Goal: Information Seeking & Learning: Understand process/instructions

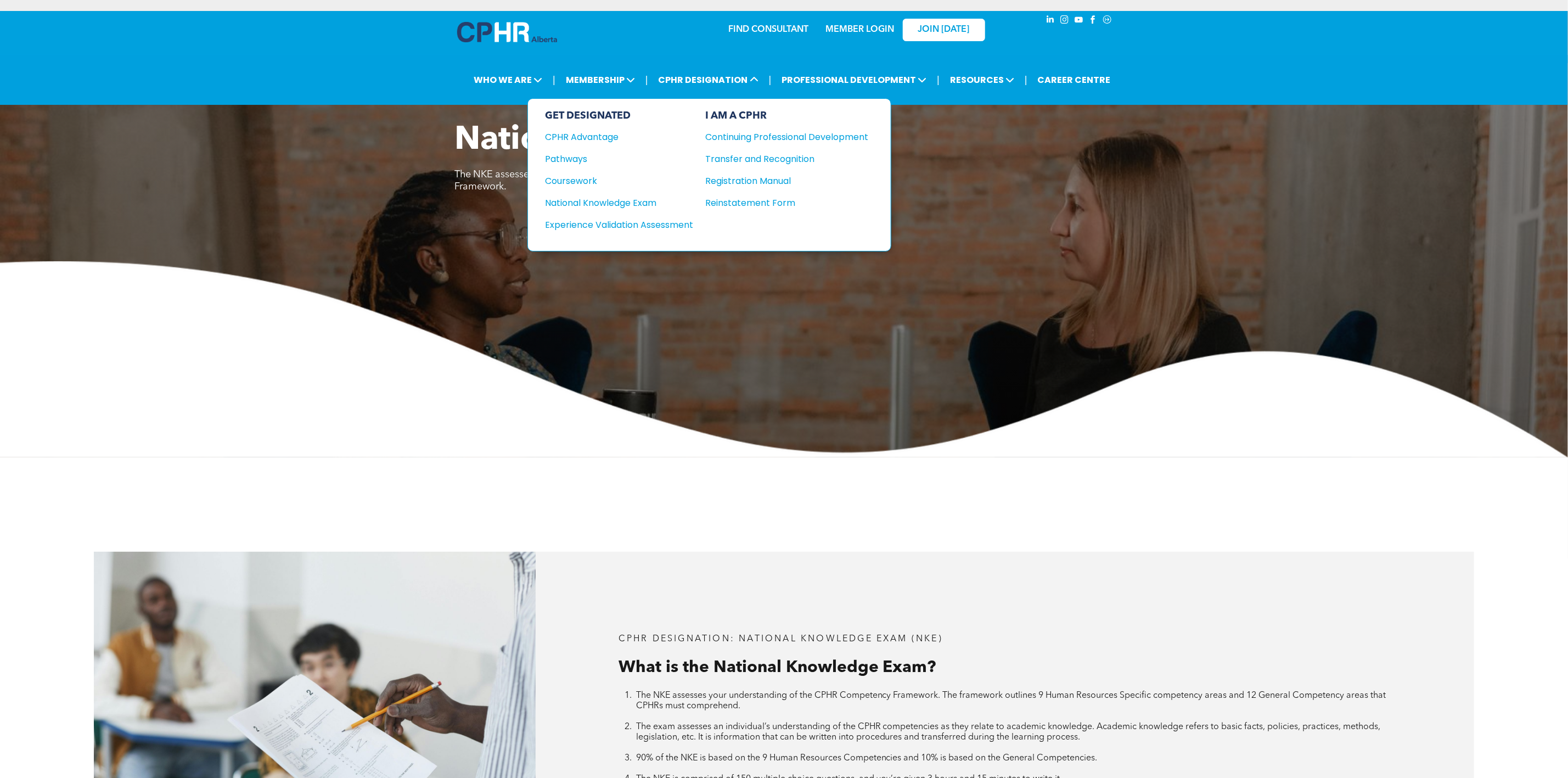
click at [679, 218] on div "Experience Validation Assessment" at bounding box center [612, 225] width 133 height 13
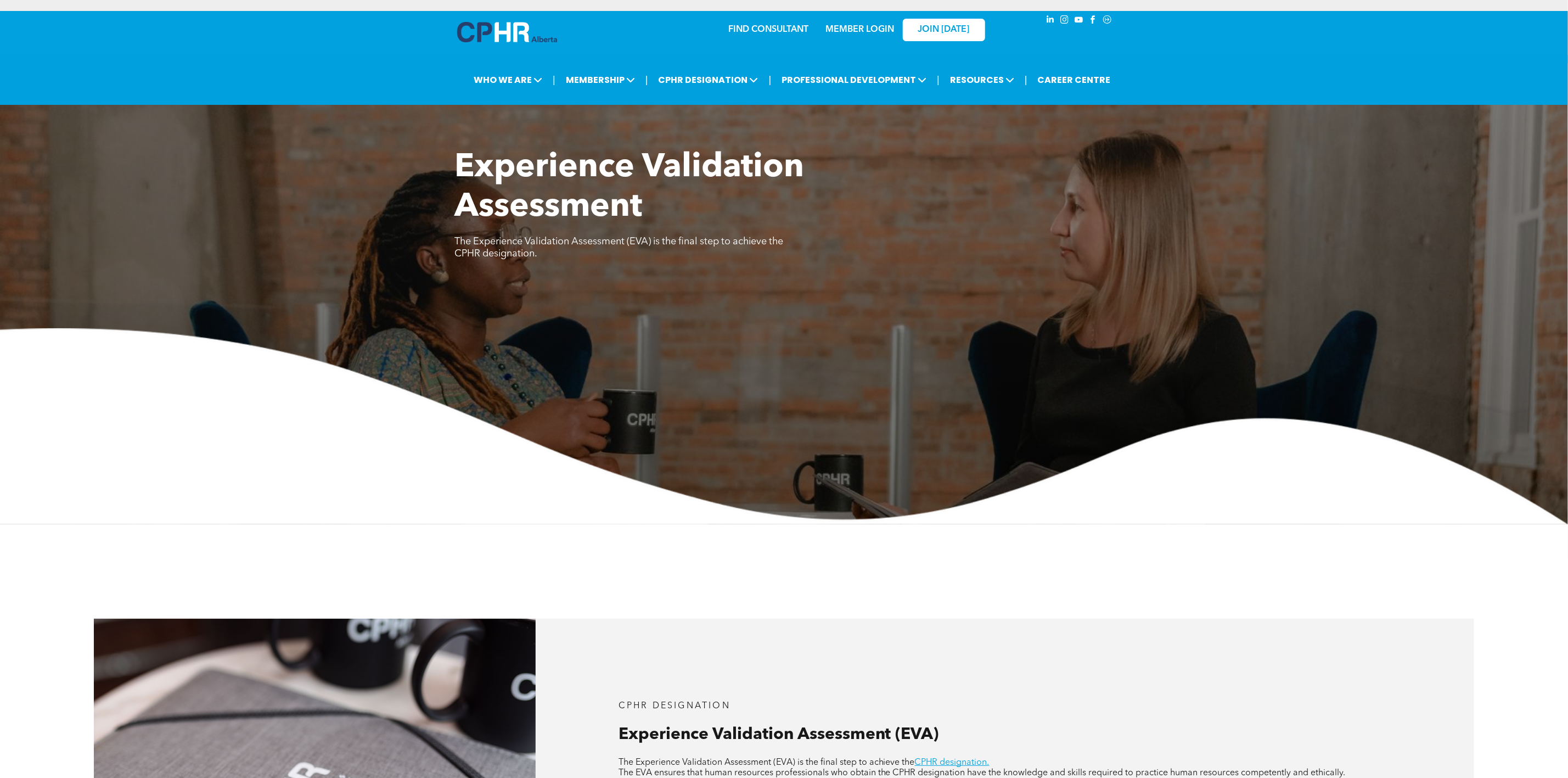
scroll to position [577, 0]
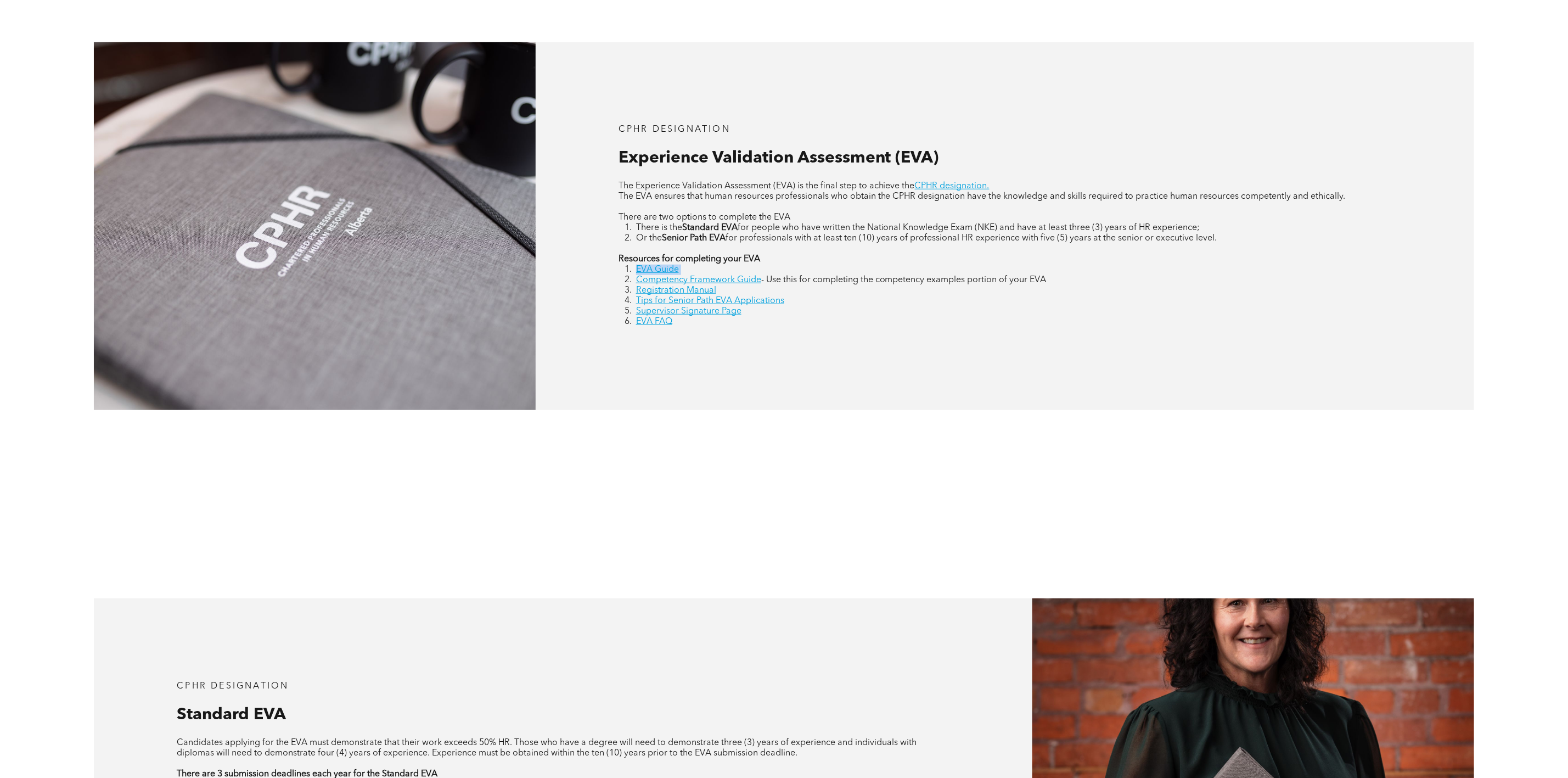
drag, startPoint x: 683, startPoint y: 268, endPoint x: 637, endPoint y: 271, distance: 46.1
click at [637, 271] on li "EVA Guide" at bounding box center [1014, 269] width 755 height 11
copy li "EVA Guide"
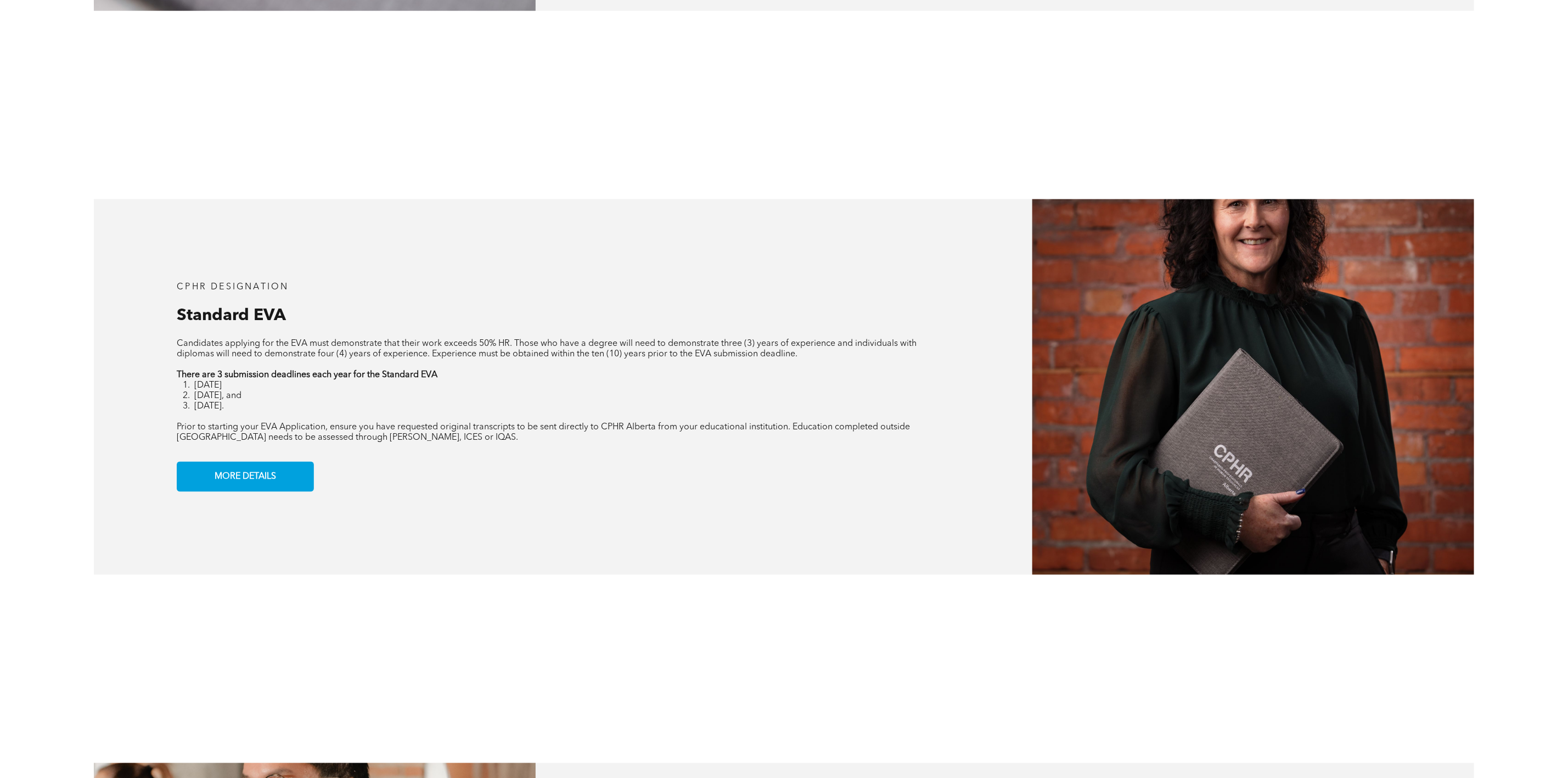
scroll to position [330, 0]
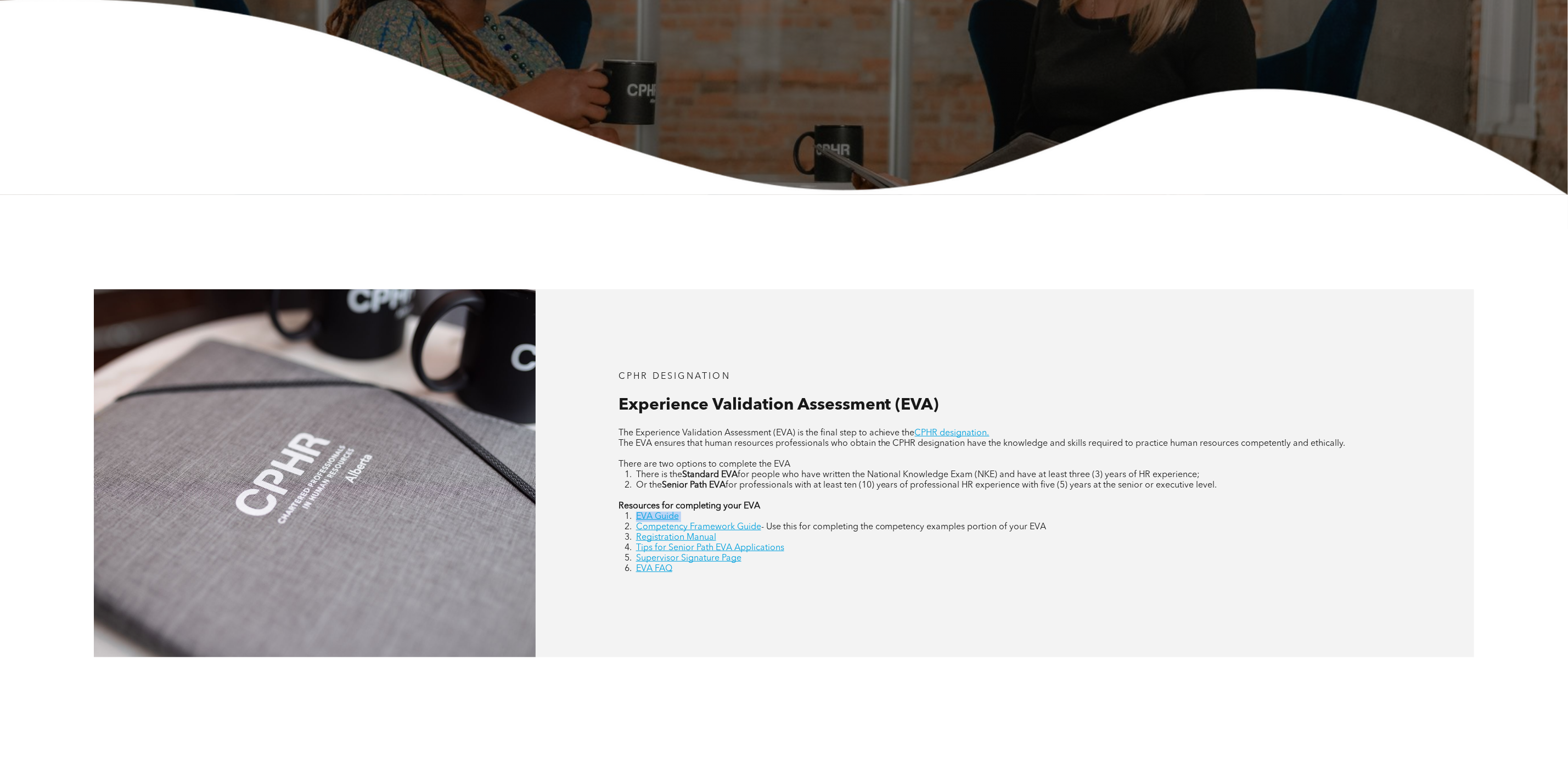
click at [667, 519] on link "EVA Guide" at bounding box center [658, 516] width 42 height 9
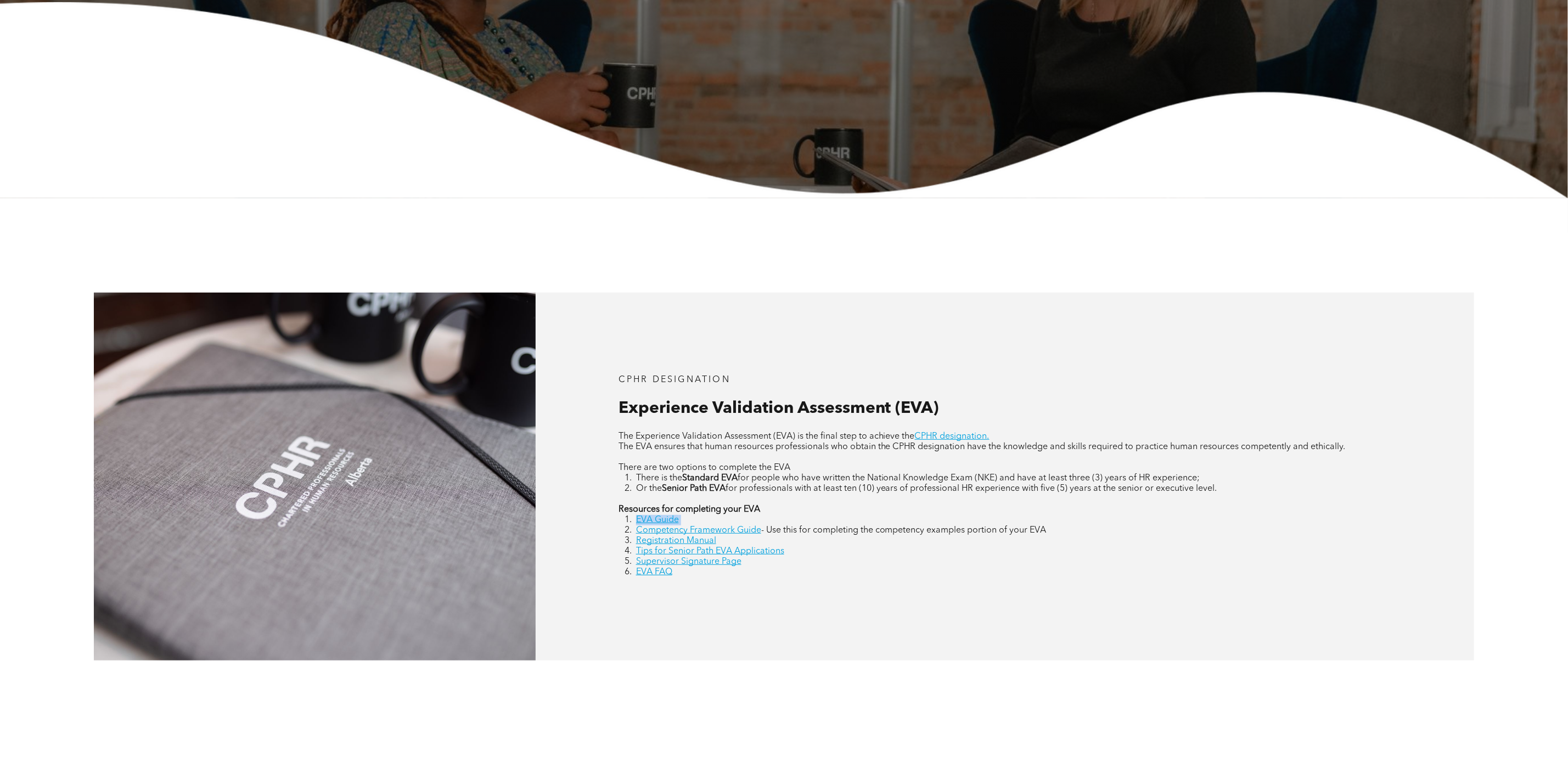
scroll to position [0, 0]
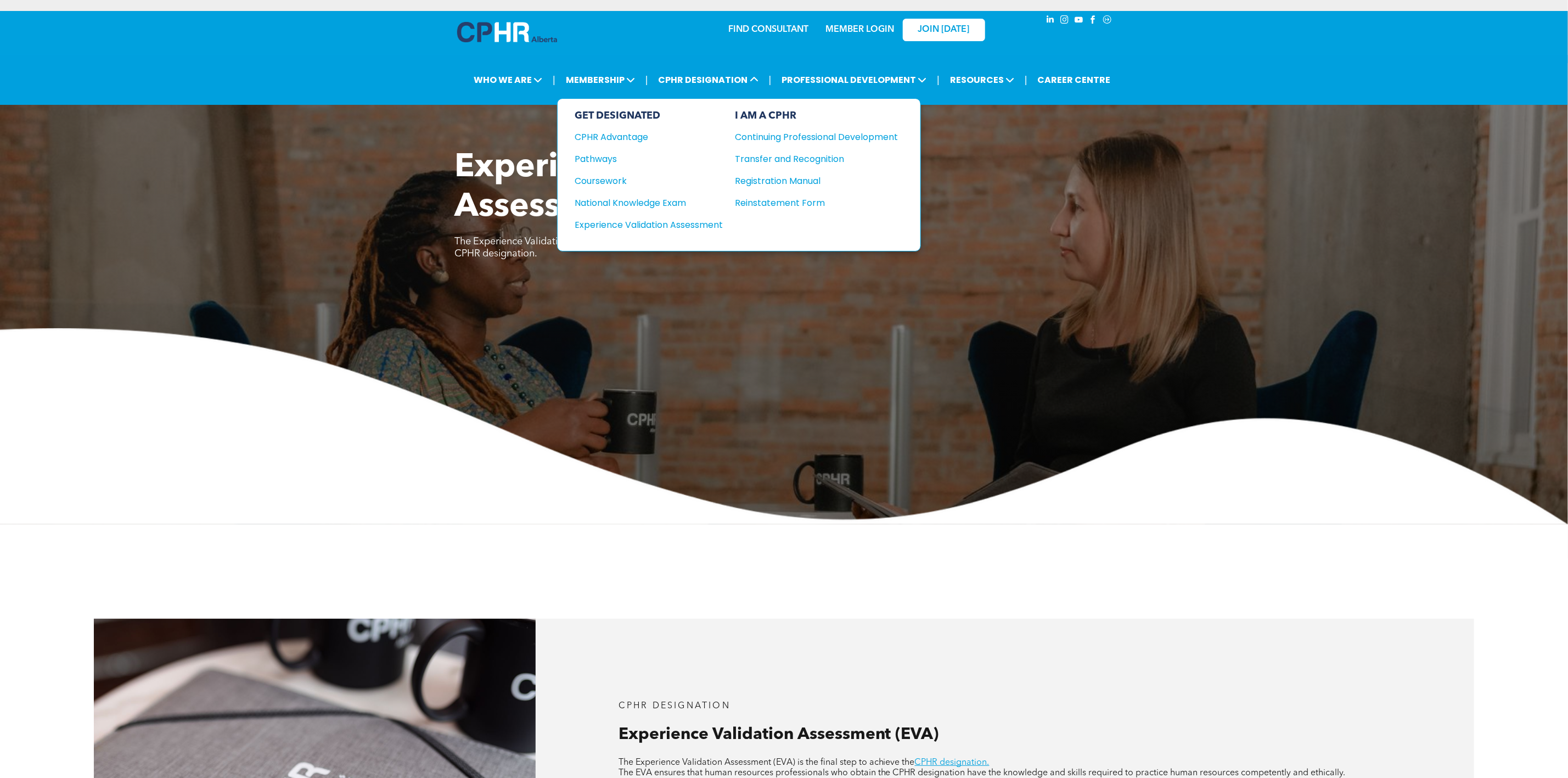
click at [811, 181] on div "Registration Manual" at bounding box center [809, 180] width 147 height 13
click at [622, 158] on div "Pathways" at bounding box center [642, 159] width 133 height 13
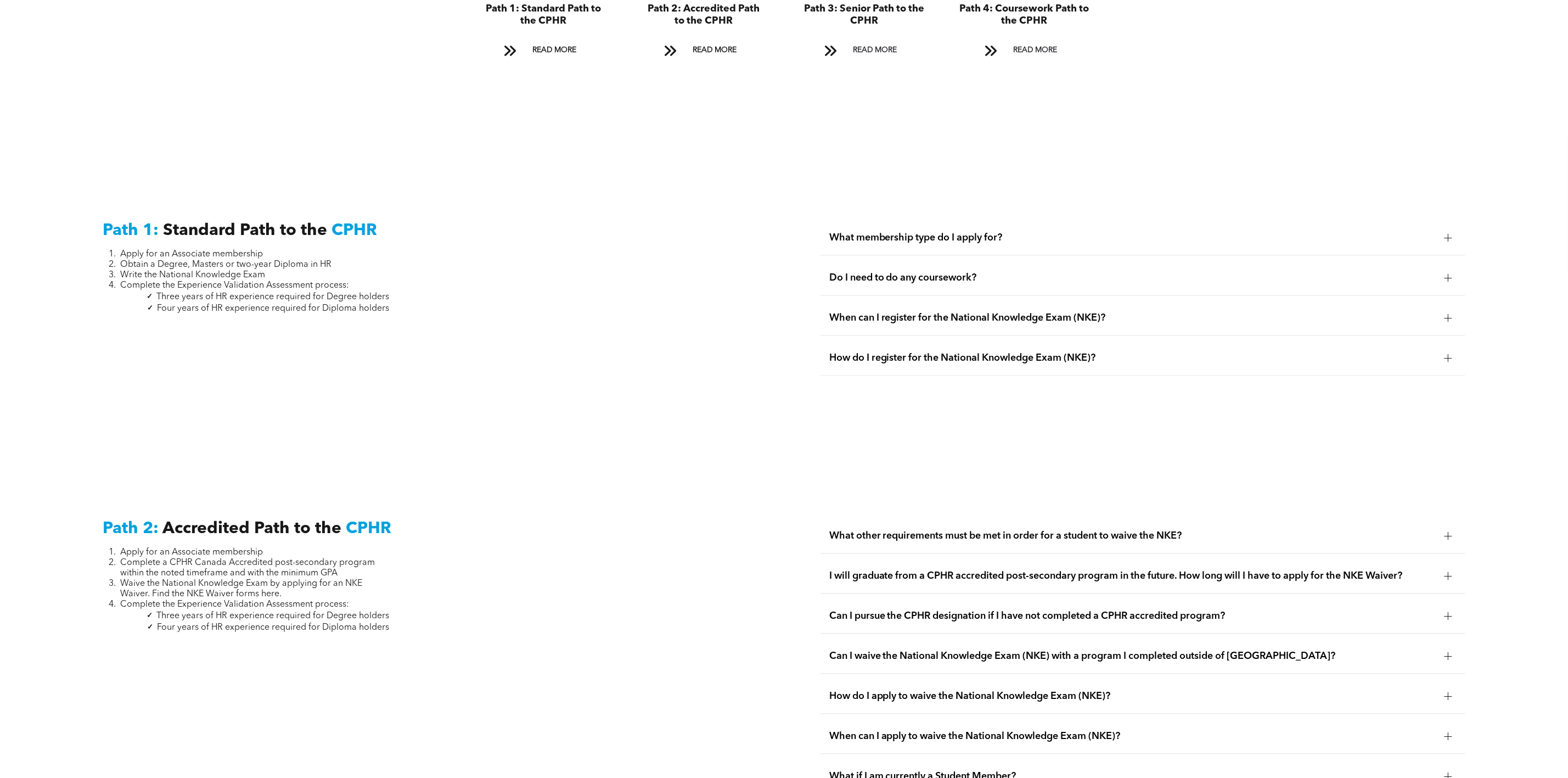
scroll to position [1647, 0]
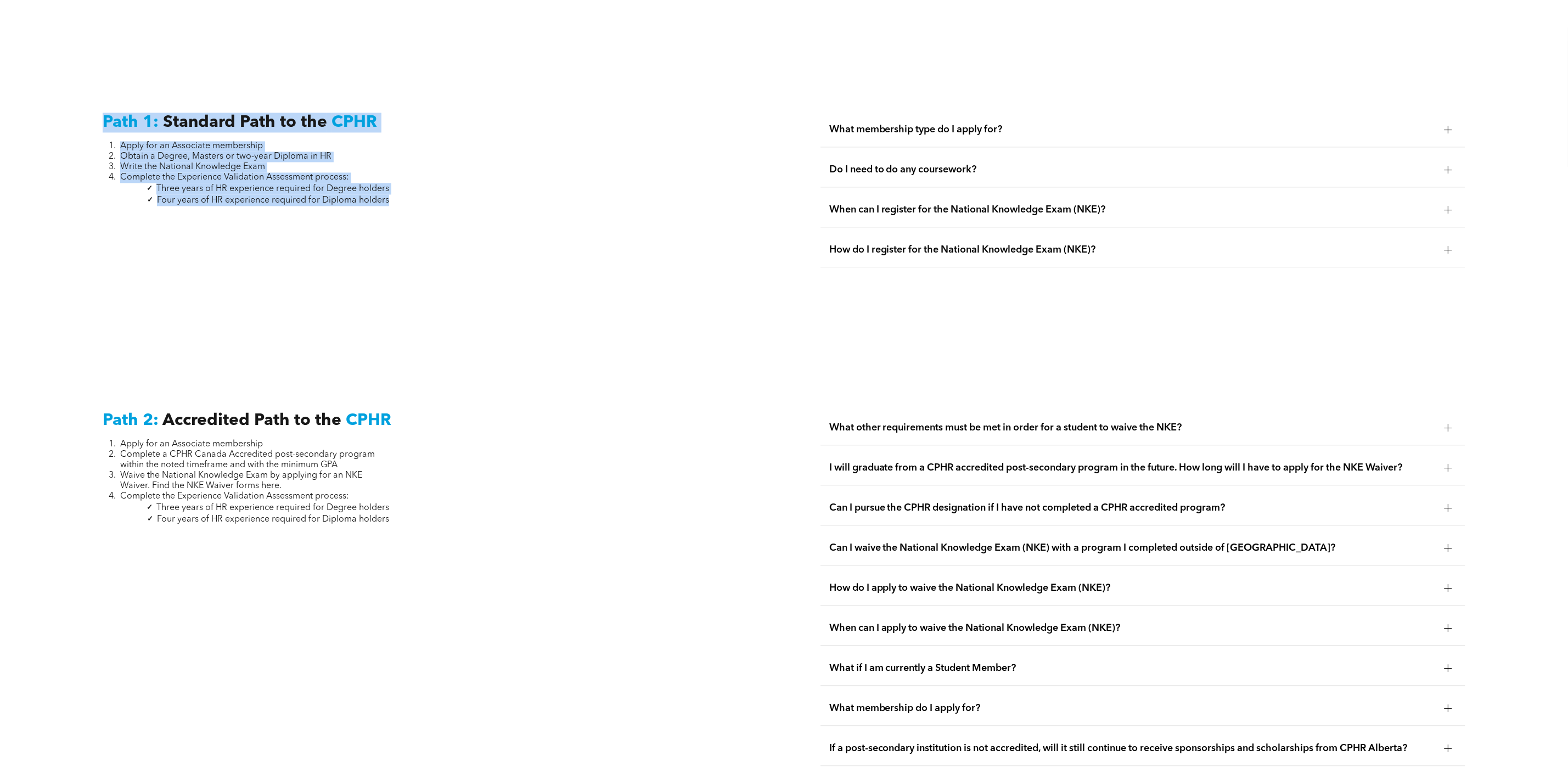
drag, startPoint x: 408, startPoint y: 201, endPoint x: 107, endPoint y: 117, distance: 312.5
click at [107, 117] on div "Path 1: Standard Path to the CPHR Apply for an Associate membership Obtain a De…" at bounding box center [424, 190] width 662 height 173
copy div "Path 1: Standard Path to the CPHR Apply for an Associate membership Obtain a De…"
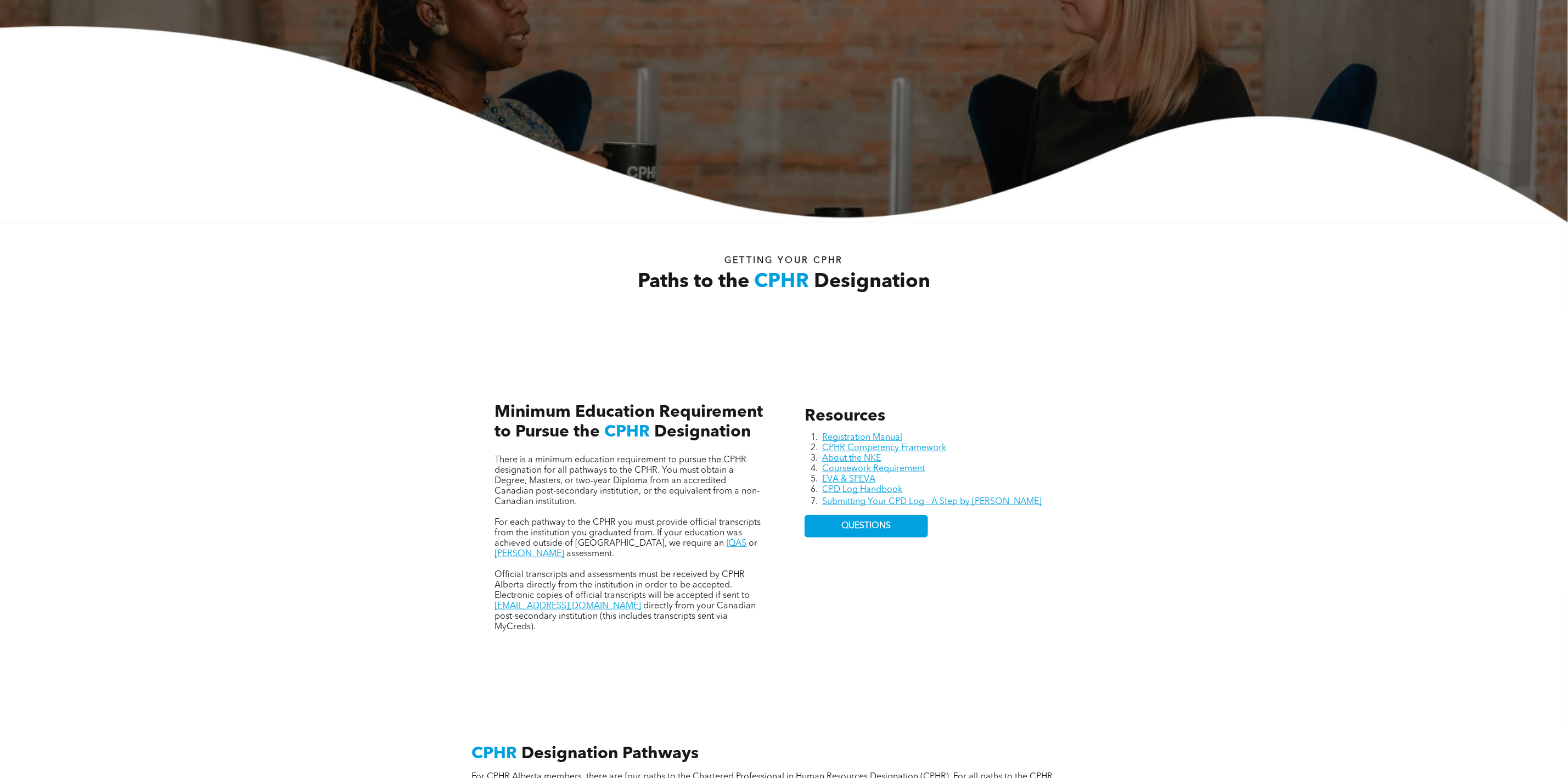
scroll to position [0, 0]
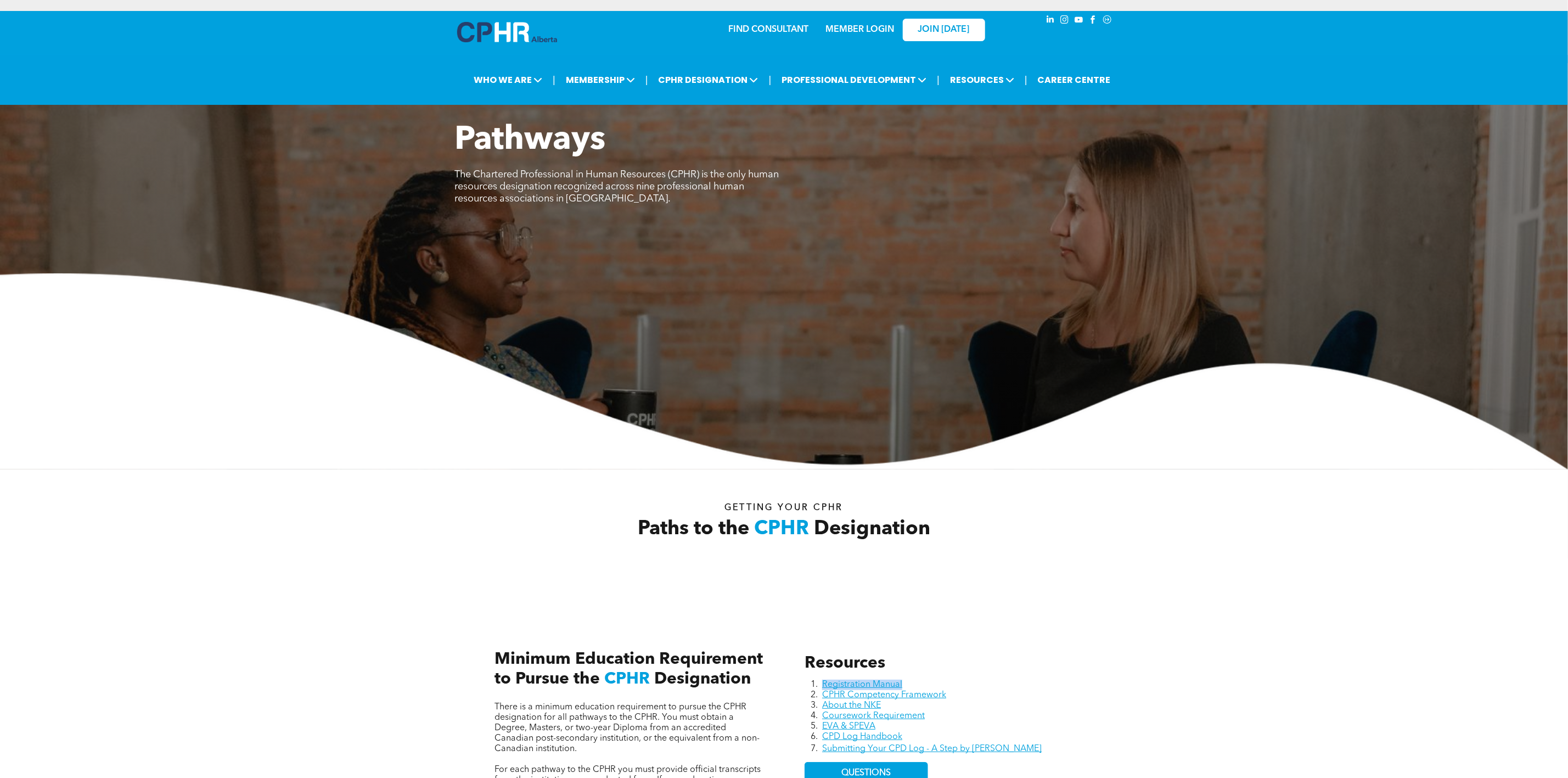
drag, startPoint x: 919, startPoint y: 675, endPoint x: 819, endPoint y: 687, distance: 100.7
click at [819, 687] on div "Resources Registration Manual CPHR Competency Framework About the NKE Coursewor…" at bounding box center [938, 765] width 286 height 244
copy link "Registration Manual"
